Goal: Check status: Check status

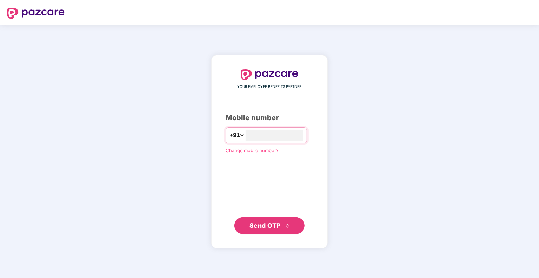
type input "**********"
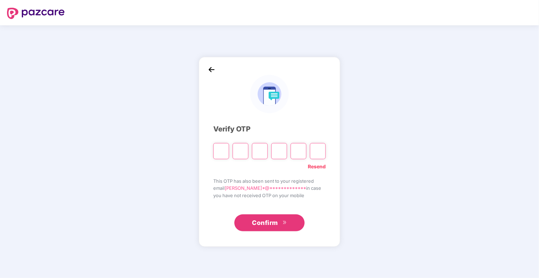
type input "*"
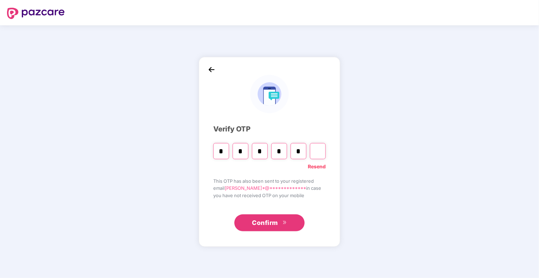
type input "*"
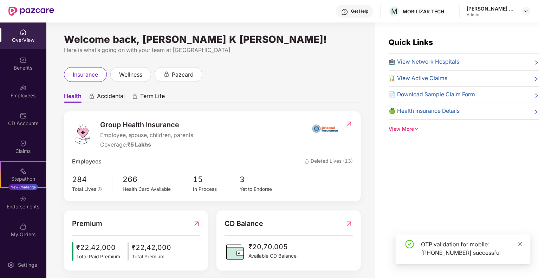
click at [521, 242] on icon "close" at bounding box center [520, 244] width 5 height 5
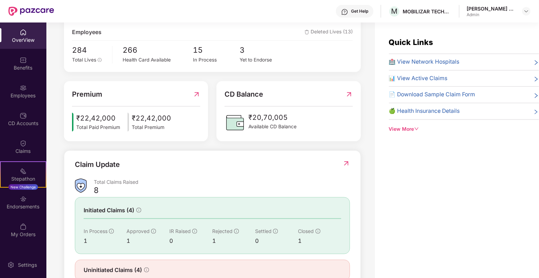
scroll to position [153, 0]
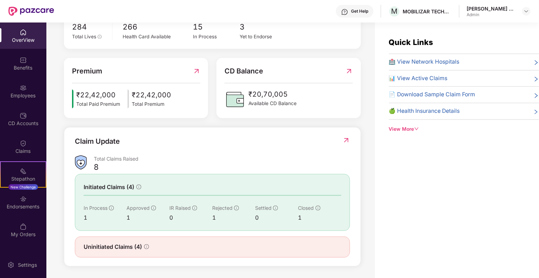
click at [134, 245] on span "Uninitiated Claims (4)" at bounding box center [113, 247] width 58 height 9
click at [148, 244] on icon "info-circle" at bounding box center [146, 246] width 5 height 5
click at [350, 139] on div "Claim Update Total Claims Raised 8 Initiated Claims (4) In Process 1 Approved 1…" at bounding box center [212, 196] width 297 height 139
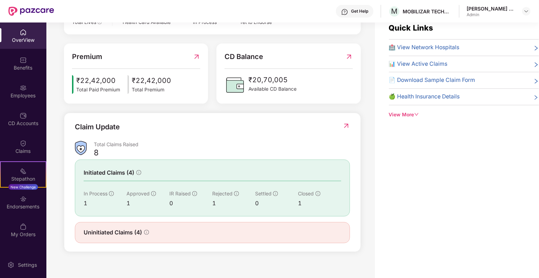
scroll to position [23, 0]
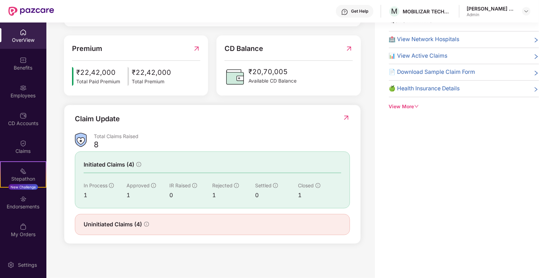
click at [346, 118] on img at bounding box center [346, 117] width 7 height 7
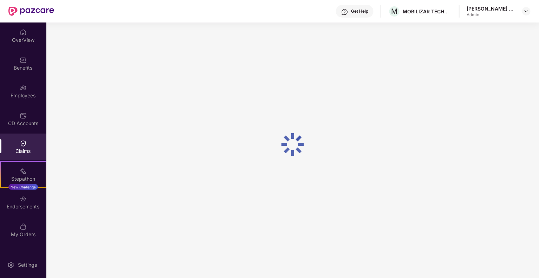
scroll to position [0, 0]
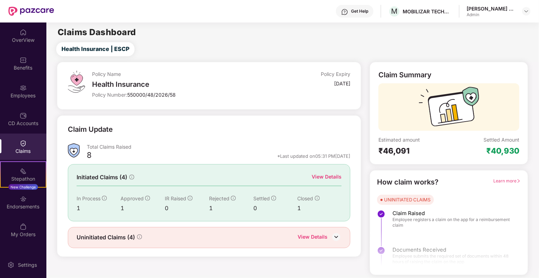
click at [323, 177] on div "View Details" at bounding box center [327, 177] width 30 height 8
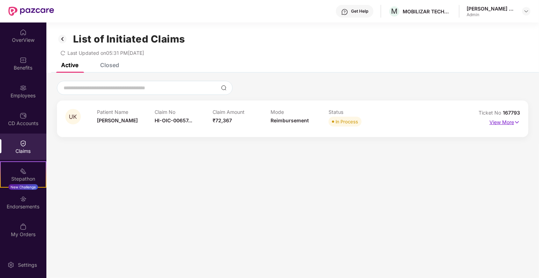
click at [513, 119] on p "View More" at bounding box center [505, 121] width 31 height 9
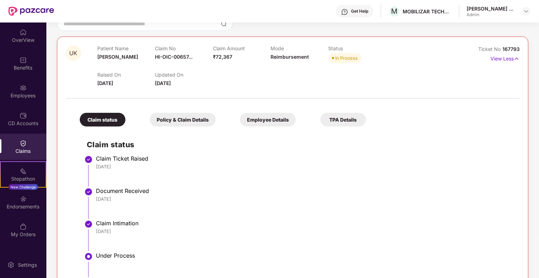
scroll to position [26, 0]
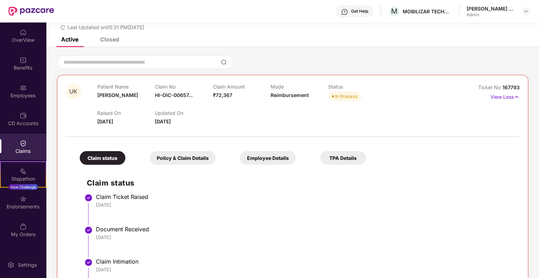
click at [174, 160] on div "Policy & Claim Details" at bounding box center [183, 158] width 66 height 14
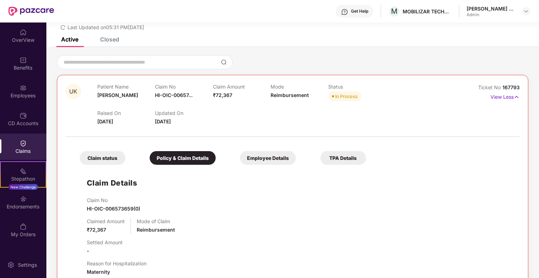
click at [273, 155] on div "Employee Details" at bounding box center [268, 158] width 56 height 14
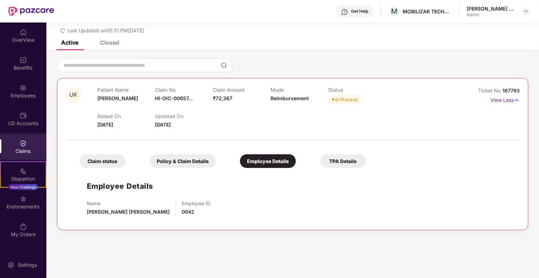
click at [103, 40] on div "List of Initiated Claims Last Updated on 05:31 PM[DATE]" at bounding box center [292, 20] width 493 height 40
click at [108, 43] on div "Closed" at bounding box center [109, 42] width 19 height 7
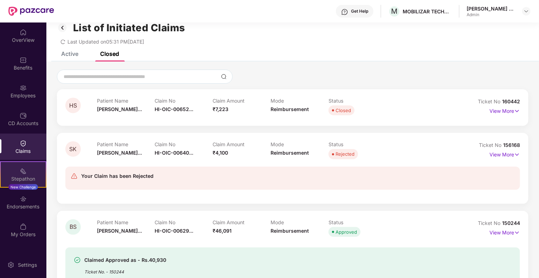
scroll to position [0, 0]
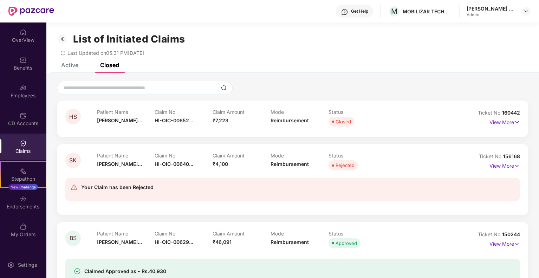
click at [28, 146] on div "Claims" at bounding box center [23, 147] width 46 height 26
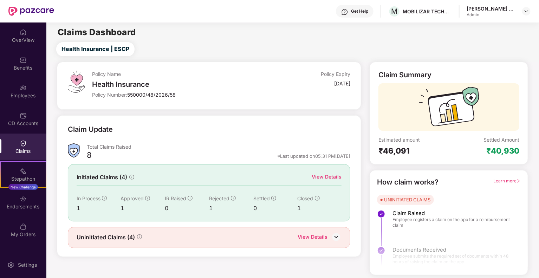
click at [321, 236] on div "View Details" at bounding box center [313, 237] width 30 height 9
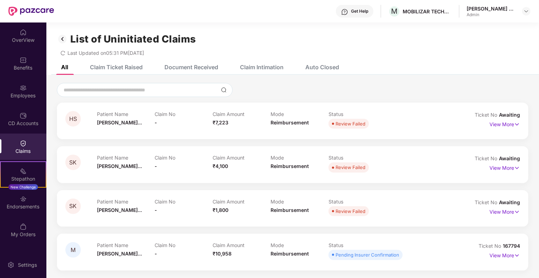
scroll to position [23, 0]
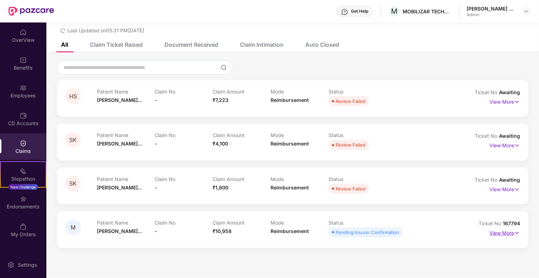
click at [507, 233] on p "View More" at bounding box center [505, 232] width 31 height 9
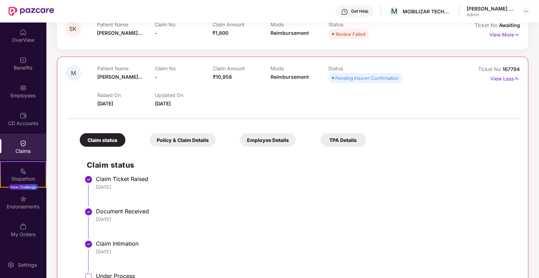
scroll to position [206, 0]
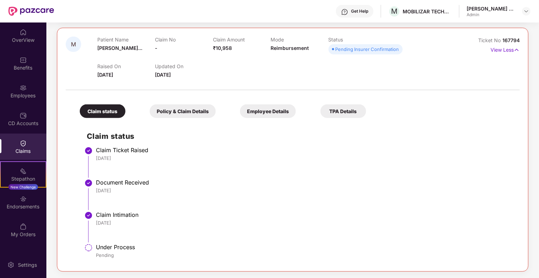
click at [197, 115] on div "Policy & Claim Details" at bounding box center [183, 111] width 66 height 14
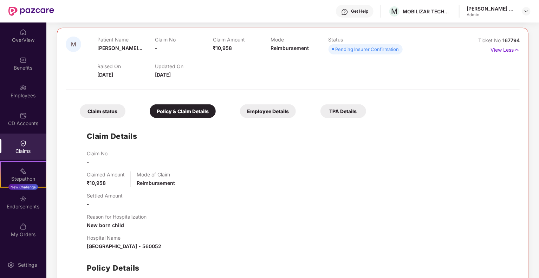
click at [259, 109] on div "Employee Details" at bounding box center [268, 111] width 56 height 14
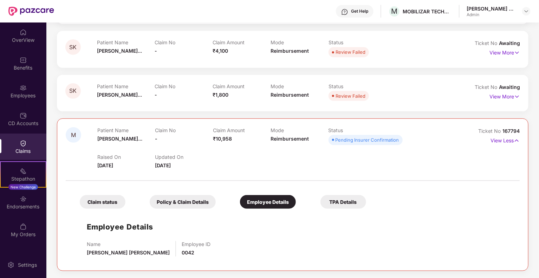
scroll to position [115, 0]
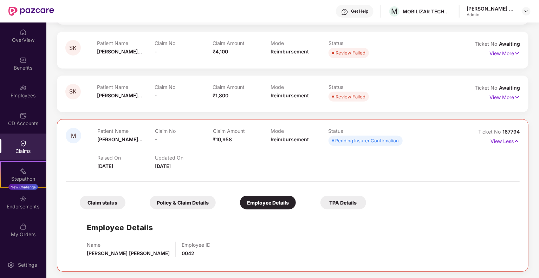
click at [91, 206] on div "Claim status" at bounding box center [103, 203] width 46 height 14
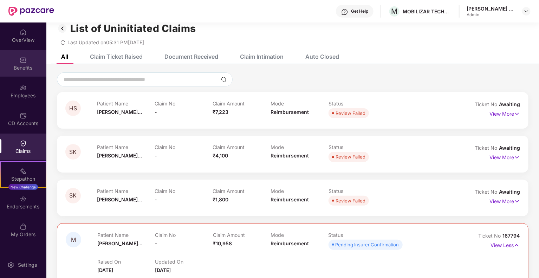
scroll to position [0, 0]
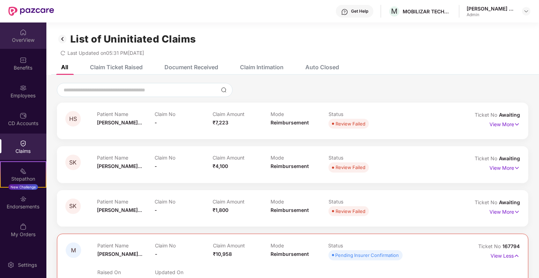
click at [26, 38] on div "OverView" at bounding box center [23, 40] width 46 height 7
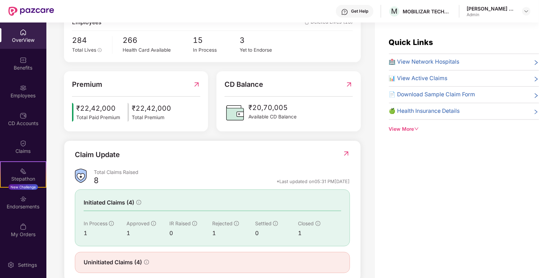
scroll to position [141, 0]
